Goal: Information Seeking & Learning: Learn about a topic

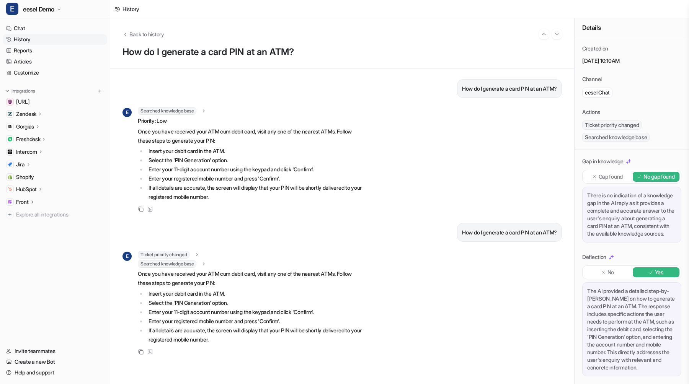
click at [348, 226] on div "How do I generate a card PIN at an ATM?" at bounding box center [341, 232] width 439 height 19
click at [136, 34] on span "Back to history" at bounding box center [146, 34] width 35 height 8
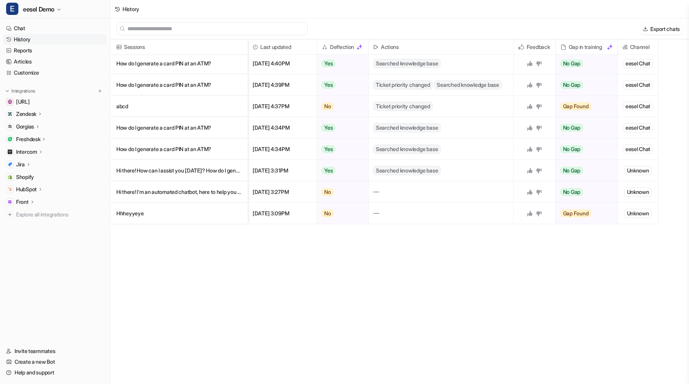
scroll to position [441, 0]
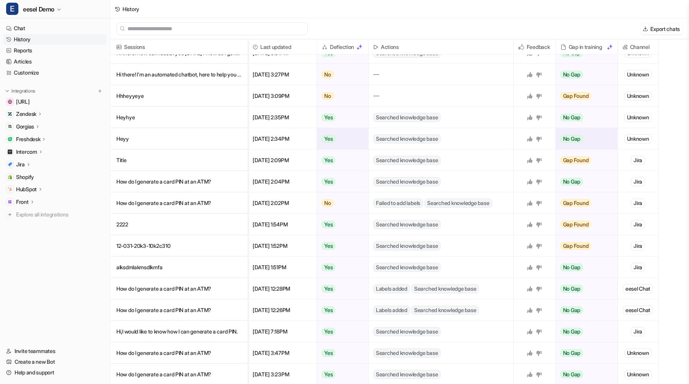
click at [205, 133] on p "Heyy" at bounding box center [178, 138] width 125 height 21
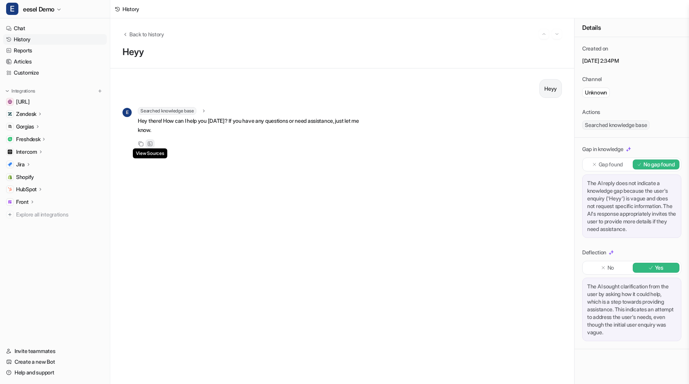
click at [152, 143] on icon at bounding box center [150, 144] width 5 height 5
click at [142, 56] on p "Heyy" at bounding box center [341, 52] width 439 height 11
click at [157, 52] on p "Heyy" at bounding box center [341, 52] width 439 height 11
click at [153, 37] on span "Back to history" at bounding box center [146, 34] width 35 height 8
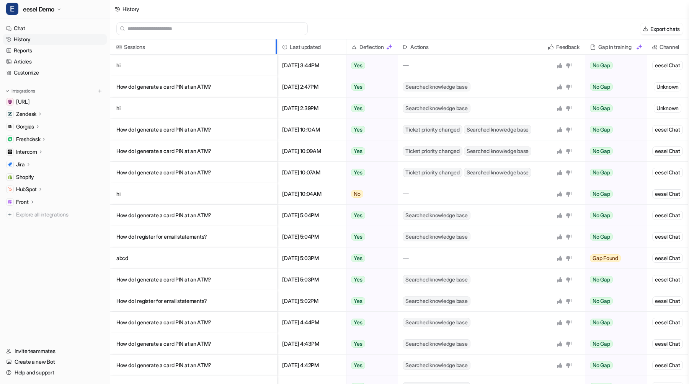
click at [277, 45] on div at bounding box center [275, 46] width 4 height 15
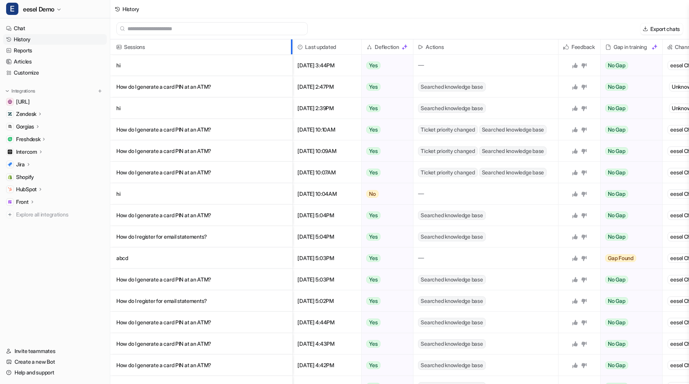
click at [292, 48] on div at bounding box center [291, 46] width 4 height 15
click at [292, 46] on div "Sessions" at bounding box center [201, 46] width 183 height 15
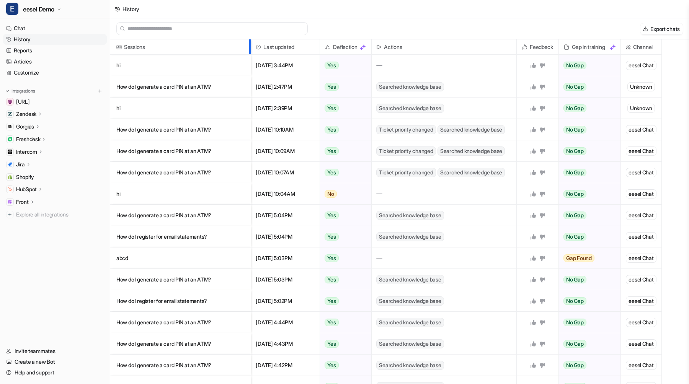
click at [250, 42] on div at bounding box center [249, 46] width 4 height 15
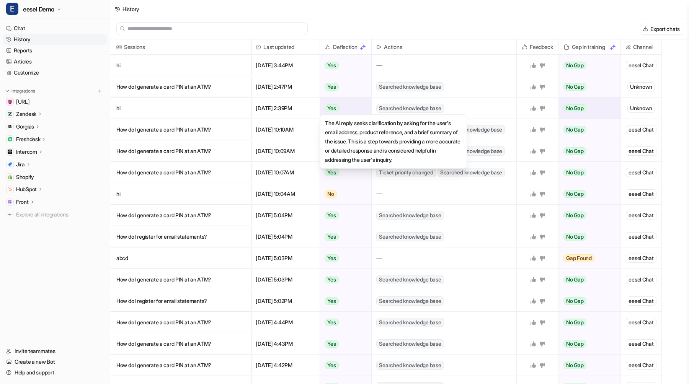
click at [360, 136] on div "The AI reply seeks clarification by asking for the user's email address, produc…" at bounding box center [393, 141] width 147 height 54
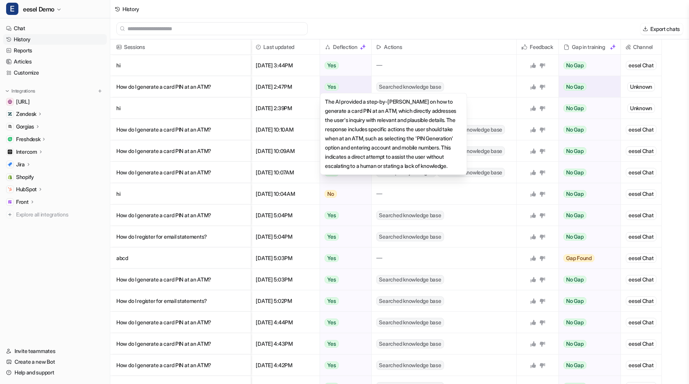
click at [359, 144] on div "The AI provided a step-by-step guide on how to generate a card PIN at an ATM, w…" at bounding box center [393, 134] width 147 height 82
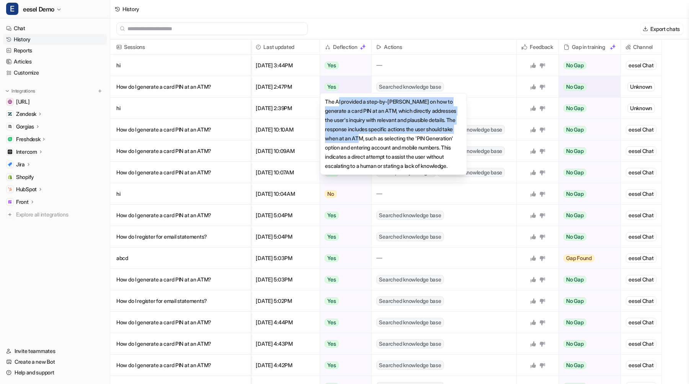
drag, startPoint x: 338, startPoint y: 105, endPoint x: 397, endPoint y: 140, distance: 68.3
click at [397, 140] on div "The AI provided a step-by-step guide on how to generate a card PIN at an ATM, w…" at bounding box center [393, 134] width 147 height 82
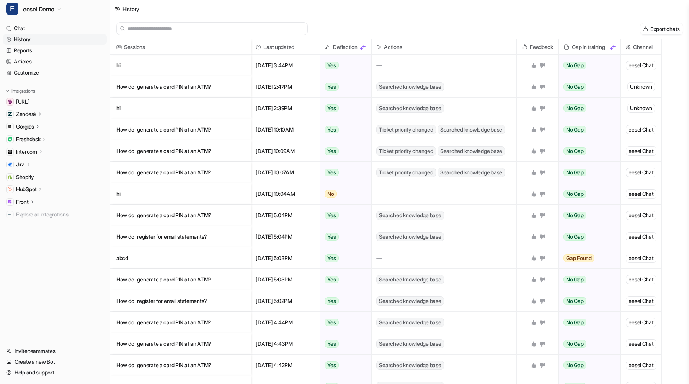
click at [539, 22] on div "Export chats" at bounding box center [399, 28] width 579 height 21
